Goal: Information Seeking & Learning: Learn about a topic

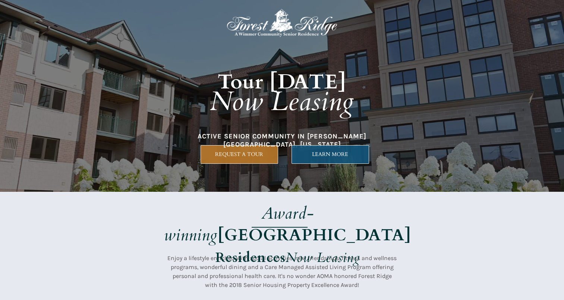
click at [338, 152] on span "LEARN MORE" at bounding box center [330, 154] width 77 height 6
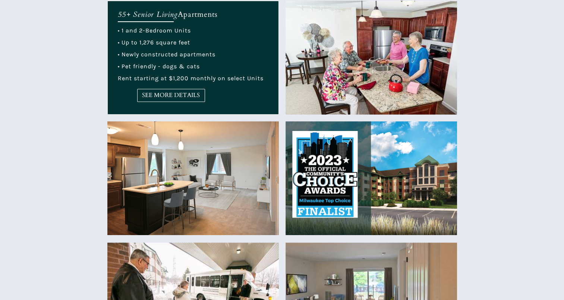
scroll to position [304, 0]
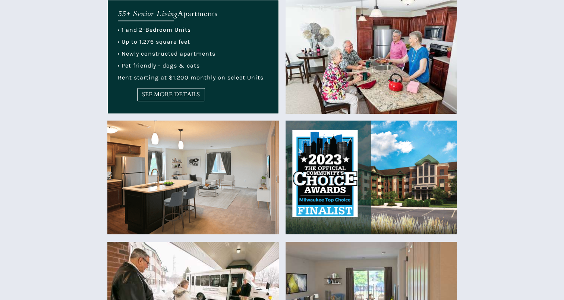
click at [390, 186] on img at bounding box center [372, 177] width 172 height 114
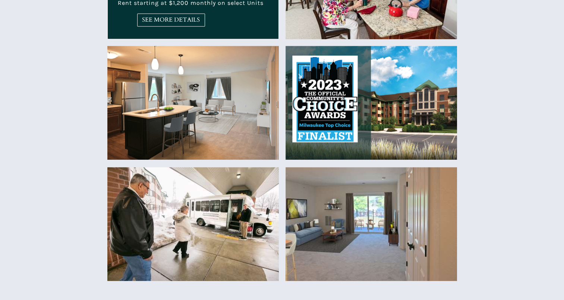
scroll to position [379, 0]
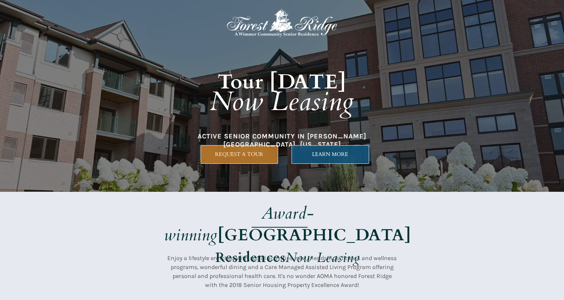
click at [333, 157] on span "LEARN MORE" at bounding box center [330, 154] width 77 height 6
